Goal: Transaction & Acquisition: Download file/media

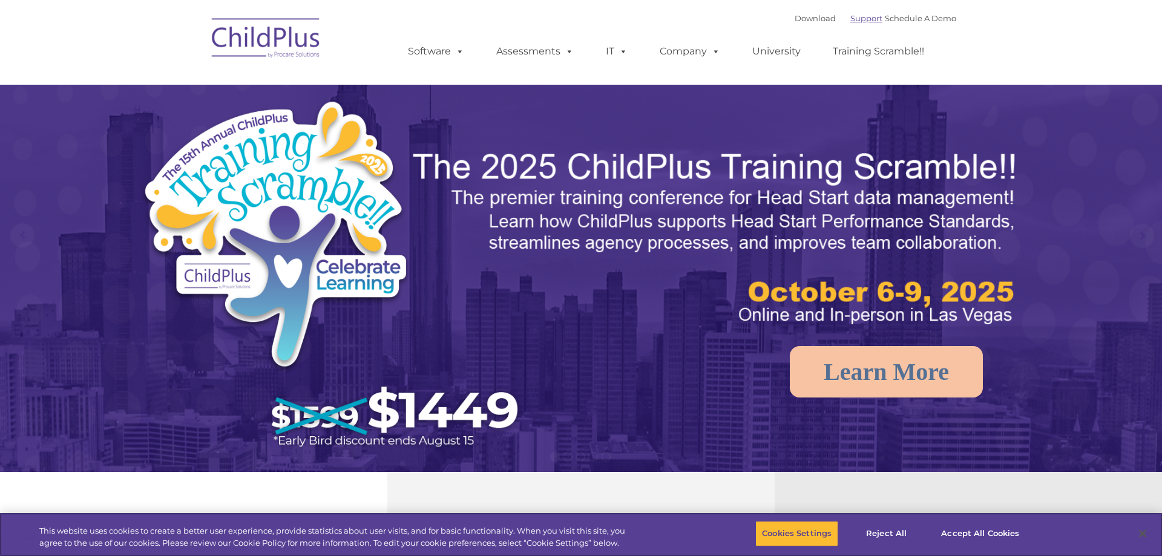
select select "MEDIUM"
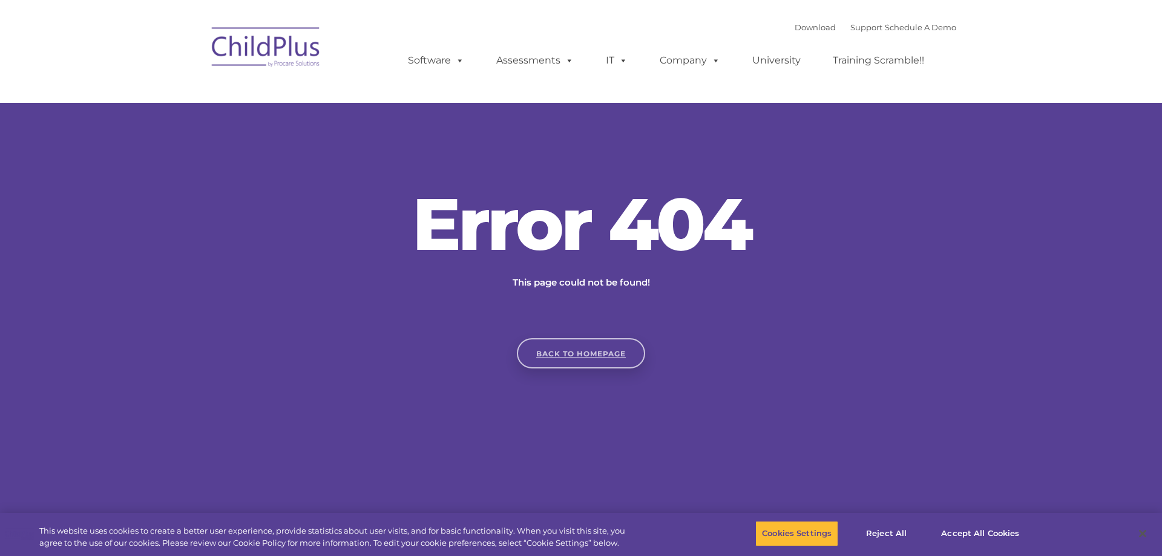
click at [550, 349] on link "Back to homepage" at bounding box center [581, 353] width 128 height 30
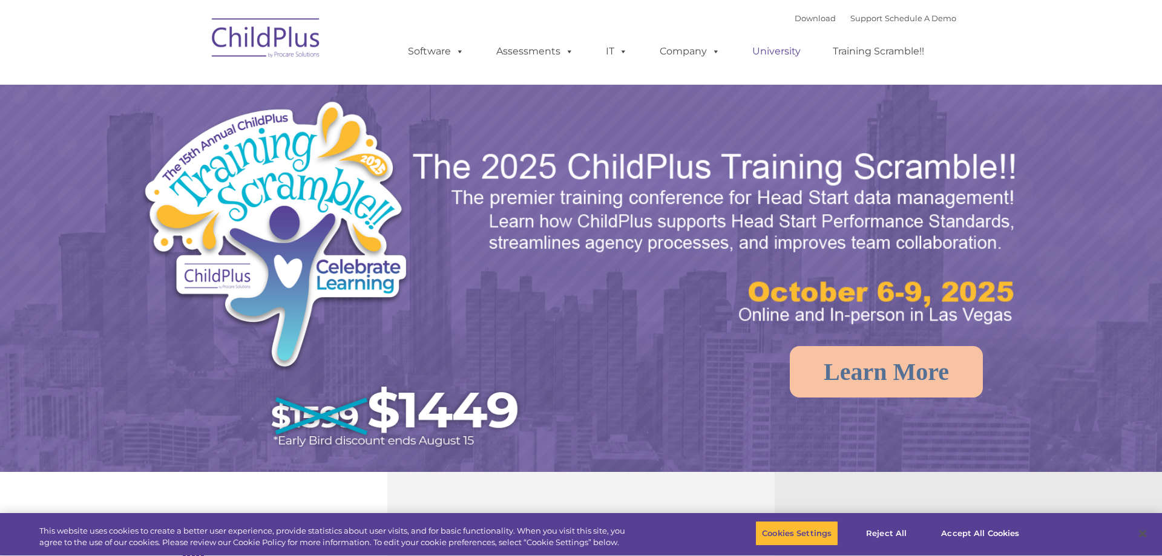
select select "MEDIUM"
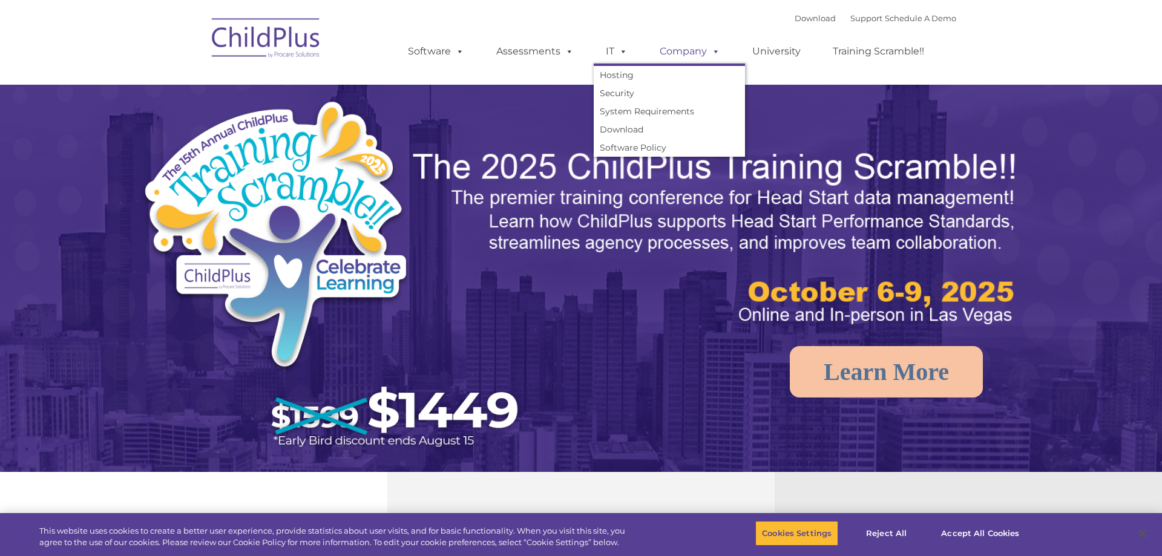
click at [681, 51] on link "Company" at bounding box center [690, 51] width 85 height 24
click at [628, 130] on link "Download" at bounding box center [669, 129] width 151 height 18
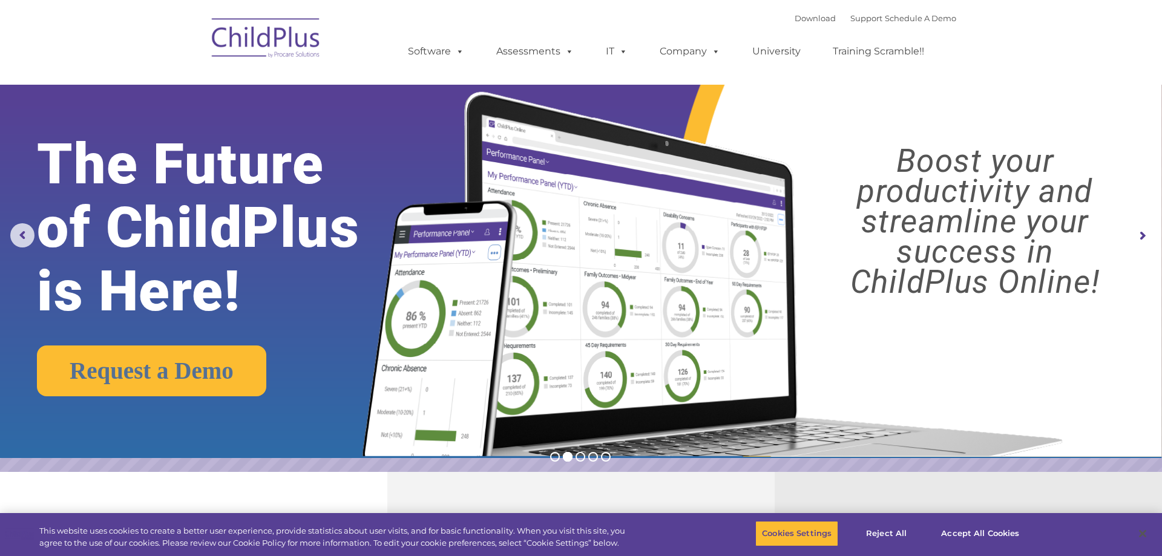
click at [795, 25] on div "Download Support | Schedule A Demo " at bounding box center [876, 18] width 162 height 18
click at [795, 18] on link "Download" at bounding box center [815, 18] width 41 height 10
